Goal: Task Accomplishment & Management: Manage account settings

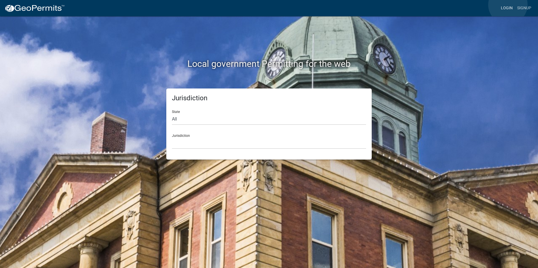
click at [507, 5] on link "Login" at bounding box center [506, 8] width 16 height 11
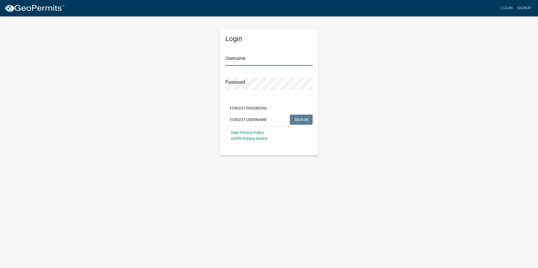
type input "Rockwell2012"
click at [302, 119] on span "SIGN IN" at bounding box center [301, 119] width 14 height 5
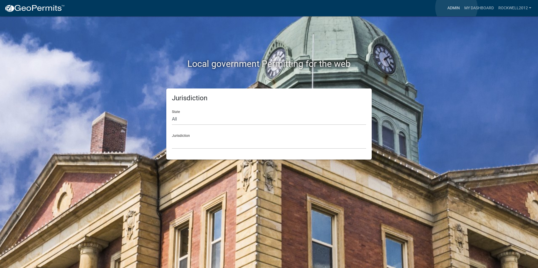
click at [456, 8] on link "Admin" at bounding box center [453, 8] width 17 height 11
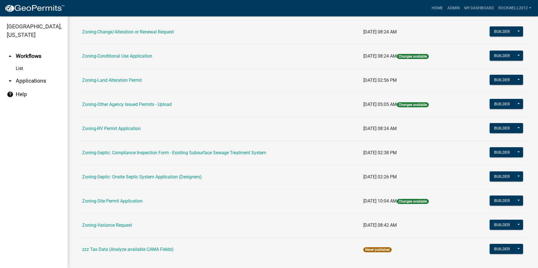
scroll to position [159, 0]
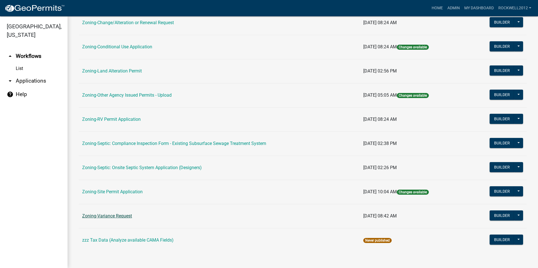
click at [115, 217] on link "Zoning-Variance Request" at bounding box center [107, 216] width 50 height 5
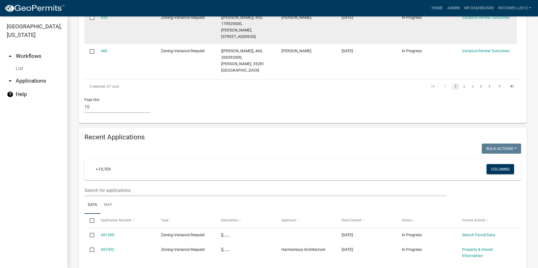
scroll to position [506, 0]
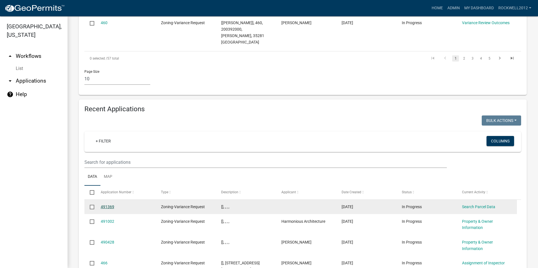
click at [107, 205] on link "491369" at bounding box center [108, 207] width 14 height 5
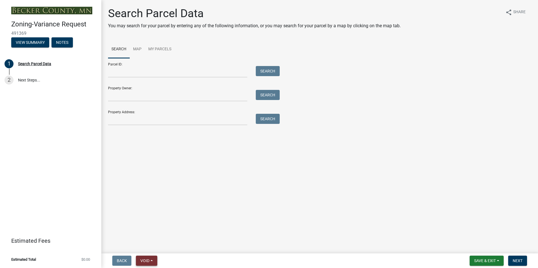
click at [140, 260] on button "Void" at bounding box center [146, 261] width 21 height 10
click at [148, 246] on button "Void" at bounding box center [158, 247] width 45 height 14
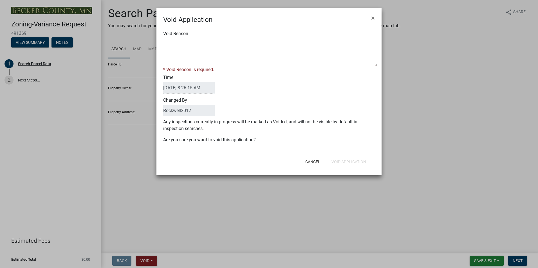
click at [170, 45] on textarea "Void Reason" at bounding box center [271, 52] width 212 height 28
type textarea "Duplicate"
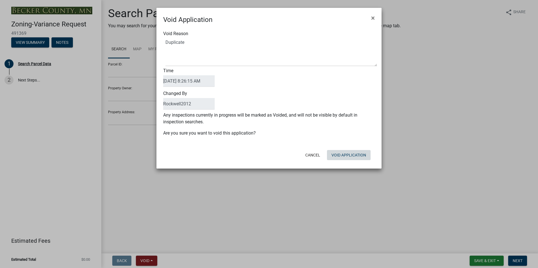
click at [349, 161] on div "Cancel Void Application" at bounding box center [305, 155] width 139 height 15
click at [345, 155] on button "Void Application" at bounding box center [349, 155] width 44 height 10
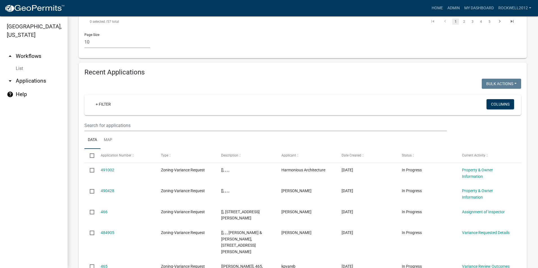
scroll to position [563, 0]
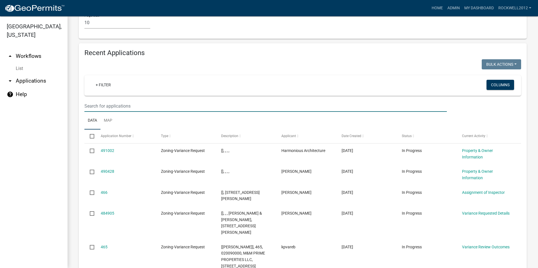
click at [96, 100] on input "text" at bounding box center [265, 106] width 362 height 12
type input "463"
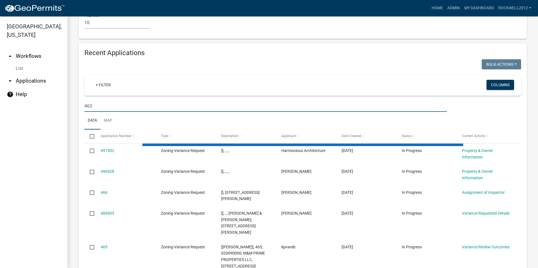
scroll to position [521, 0]
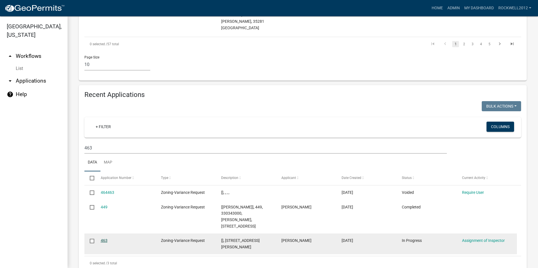
click at [105, 239] on link "463" at bounding box center [104, 241] width 7 height 5
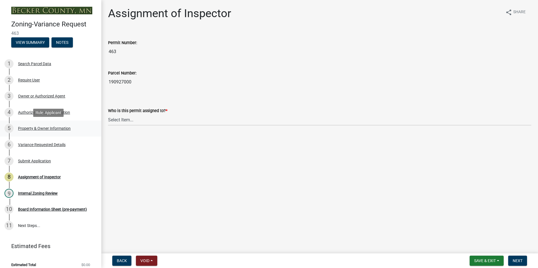
click at [29, 127] on div "Property & Owner Information" at bounding box center [44, 129] width 53 height 4
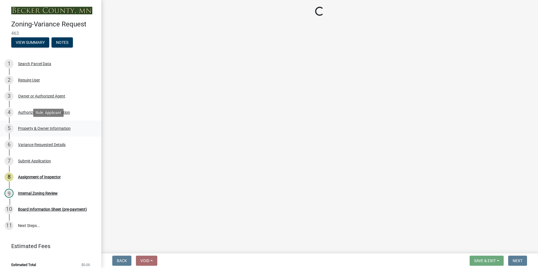
select select "bd6c4c96-e8c1-49bc-ade5-b37215bb1ac6"
select select "2b9210e5-8cac-47c3-9819-0b9c3513b258"
